Goal: Find contact information: Find contact information

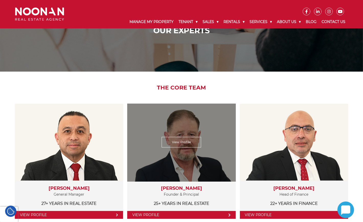
scroll to position [64, 0]
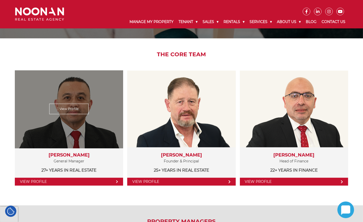
click at [95, 179] on link "View Profile" at bounding box center [69, 182] width 108 height 8
click at [117, 180] on icon at bounding box center [117, 182] width 2 height 4
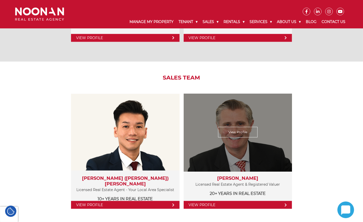
scroll to position [511, 0]
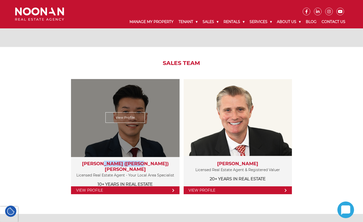
drag, startPoint x: 117, startPoint y: 161, endPoint x: 155, endPoint y: 161, distance: 38.6
click at [155, 161] on h3 "Simon (Xin Rong) Cai" at bounding box center [125, 166] width 98 height 11
copy h3 "(Xin Rong) Cai"
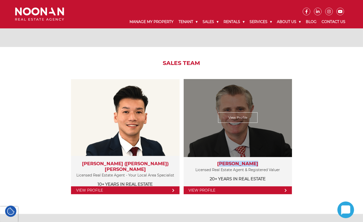
drag, startPoint x: 221, startPoint y: 163, endPoint x: 254, endPoint y: 163, distance: 33.2
click at [254, 163] on h3 "David Hughes" at bounding box center [238, 164] width 98 height 6
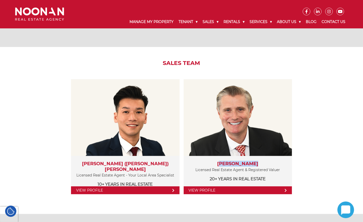
copy h3 "David Hughes"
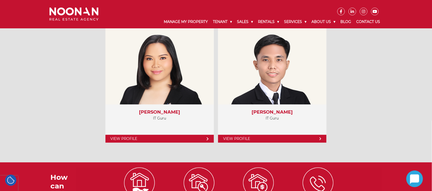
scroll to position [2302, 0]
